Goal: Information Seeking & Learning: Find contact information

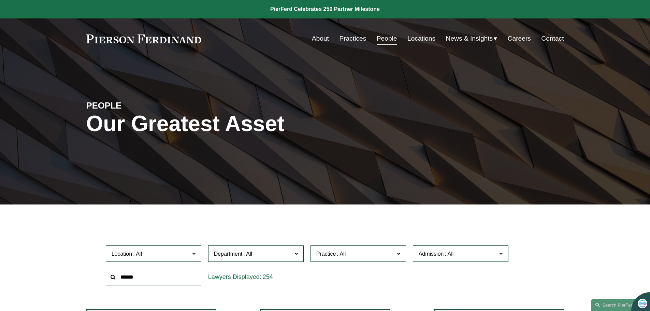
click at [154, 278] on input "text" at bounding box center [154, 277] width 96 height 17
type input "******"
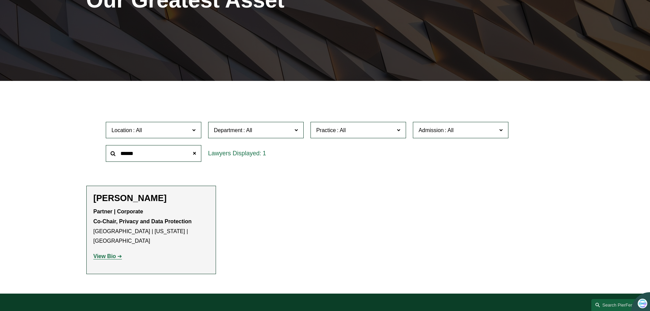
scroll to position [136, 0]
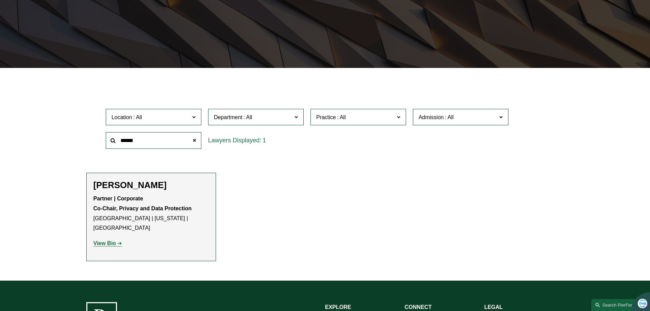
click at [107, 240] on strong "View Bio" at bounding box center [104, 243] width 23 height 6
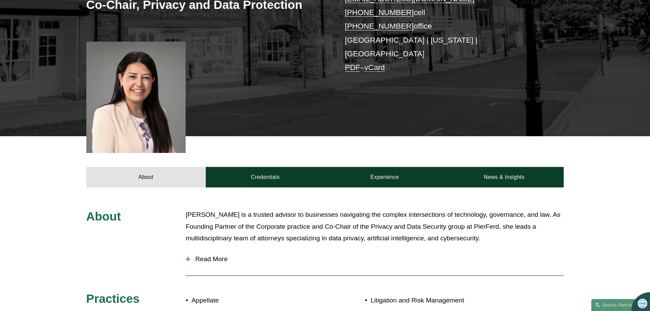
scroll to position [171, 0]
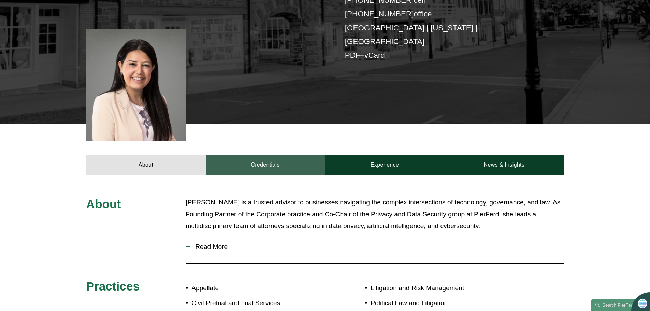
click at [268, 155] on link "Credentials" at bounding box center [265, 165] width 119 height 20
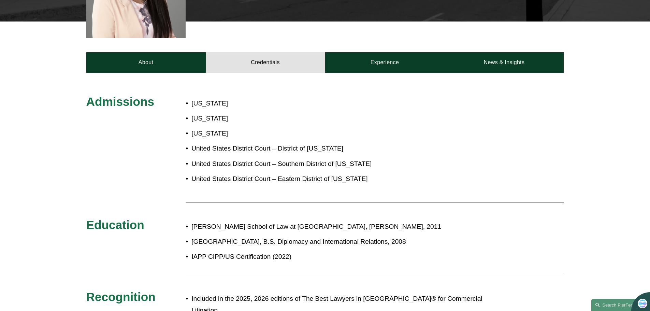
scroll to position [0, 0]
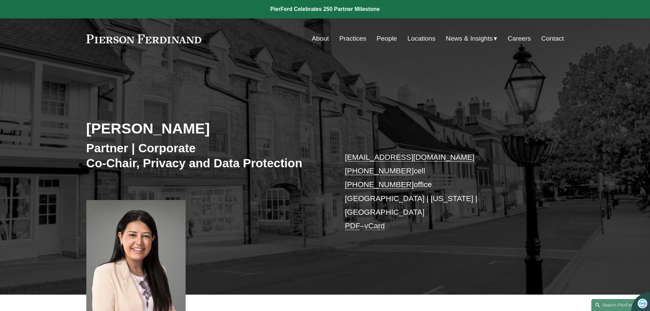
click at [331, 11] on link at bounding box center [325, 9] width 650 height 18
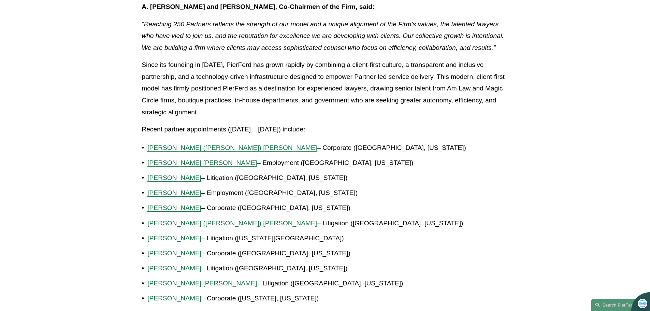
scroll to position [341, 0]
